Goal: Use online tool/utility

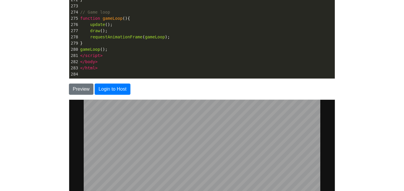
scroll to position [80, 0]
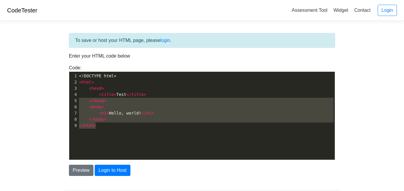
type textarea "<!DOCTYPE html> <html> <head> <title>Test</title> </head> <body> <h1>Hello, wor…"
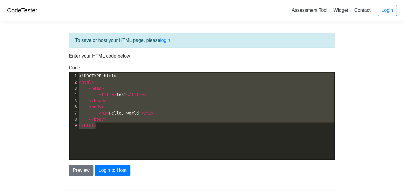
click at [22, 69] on body "CodeTester Assessment Tool Widget Contact Login To save or host your HTML page,…" at bounding box center [202, 106] width 404 height 213
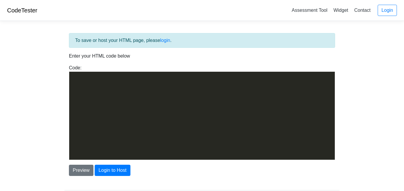
scroll to position [1735, 0]
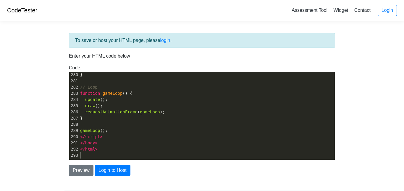
click at [76, 164] on div "Preview Login to Host" at bounding box center [202, 168] width 275 height 16
click at [78, 168] on button "Preview" at bounding box center [81, 170] width 25 height 11
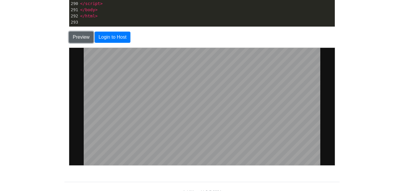
scroll to position [134, 0]
